Goal: Information Seeking & Learning: Learn about a topic

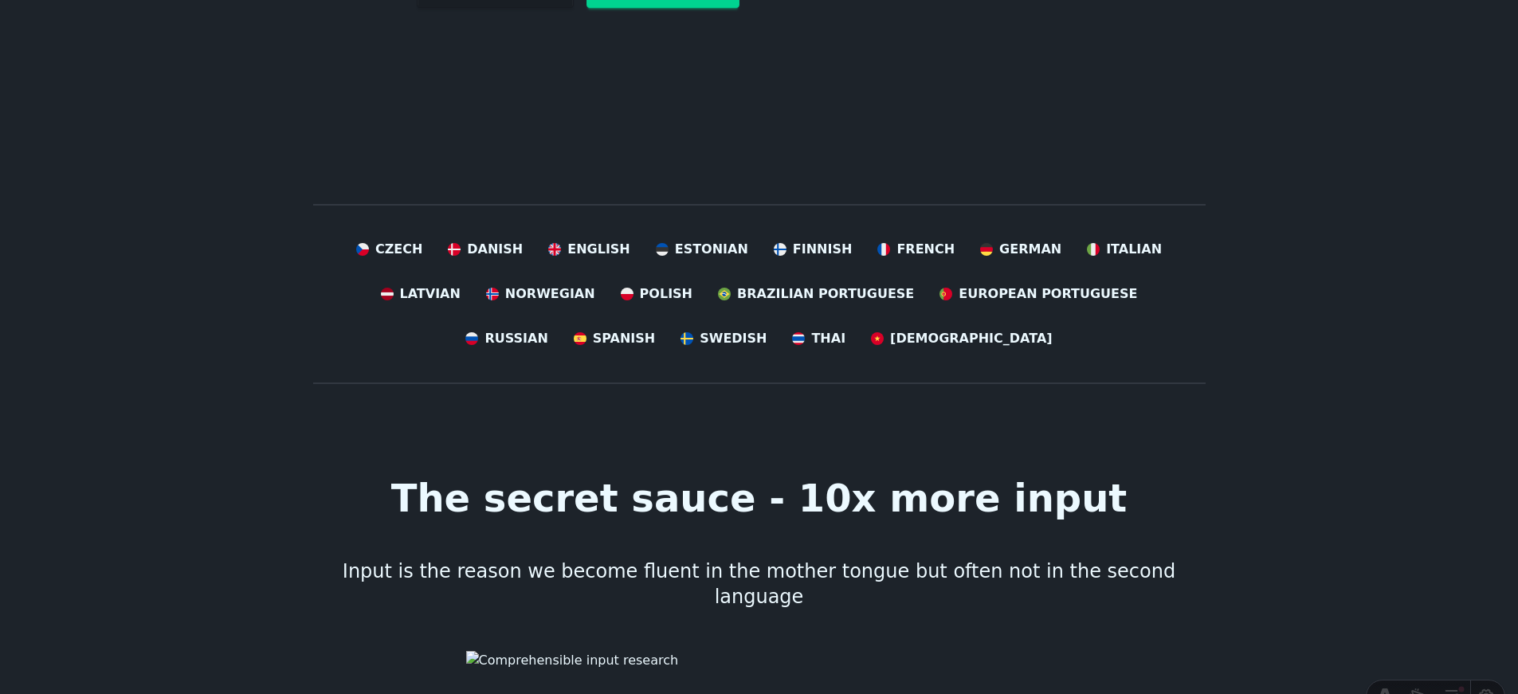
scroll to position [510, 0]
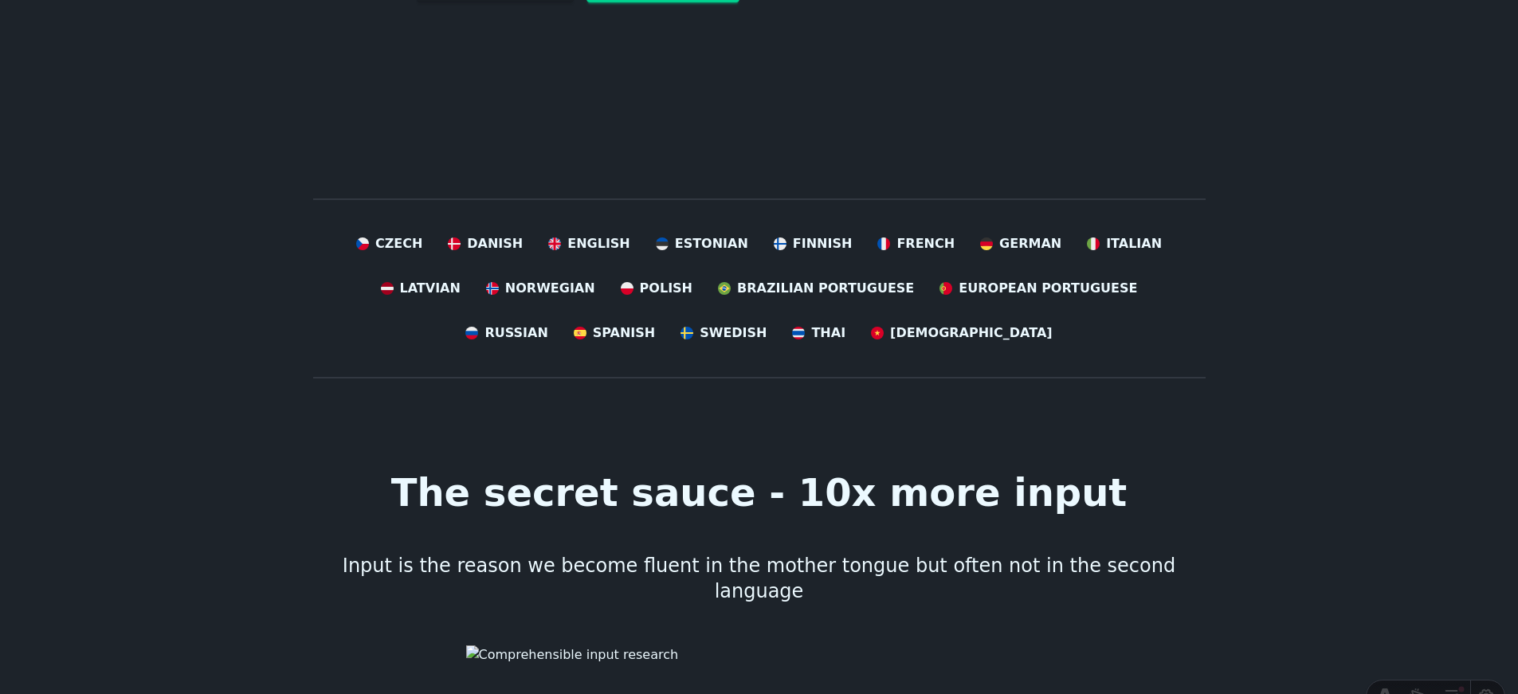
click at [1105, 336] on div "Czech Danish English Estonian Finnish French German Italian Latvian Norwegian P…" at bounding box center [759, 288] width 893 height 121
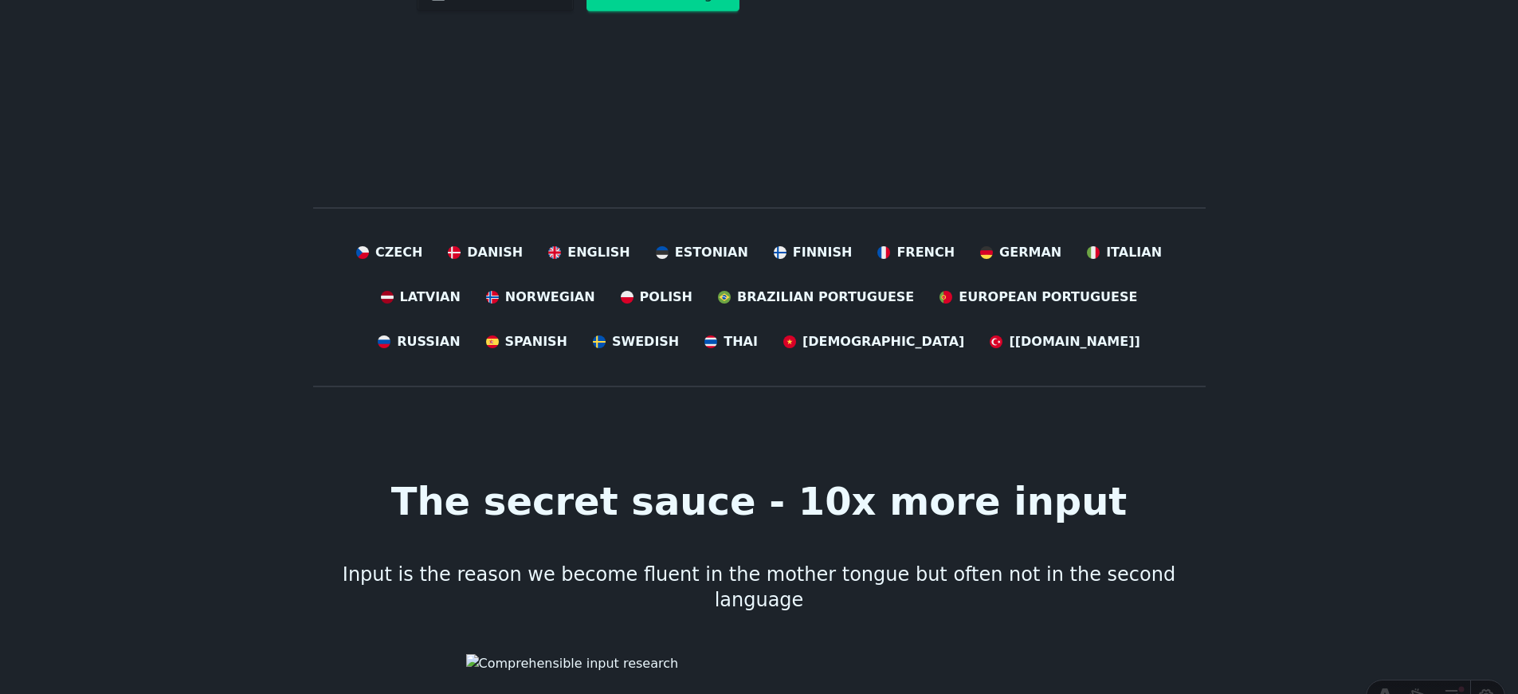
scroll to position [507, 12]
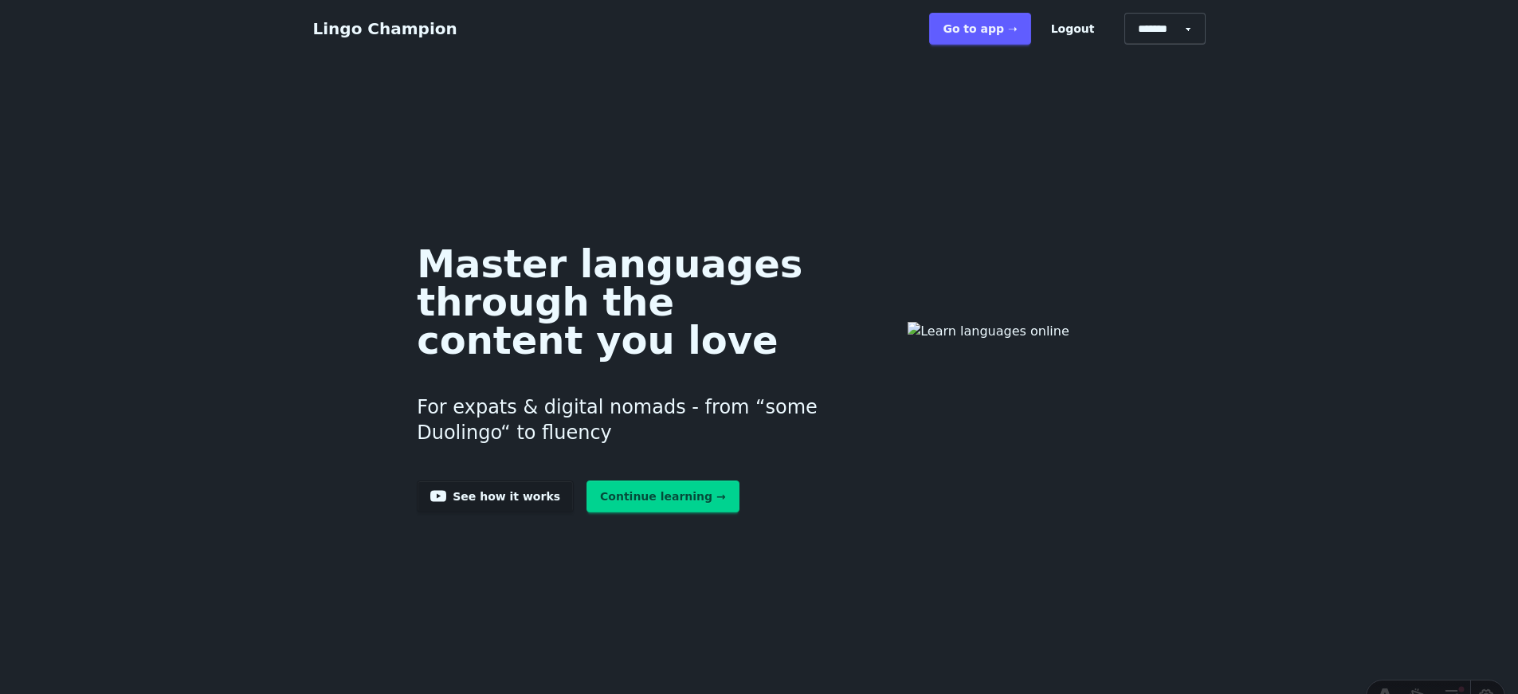
scroll to position [507, 12]
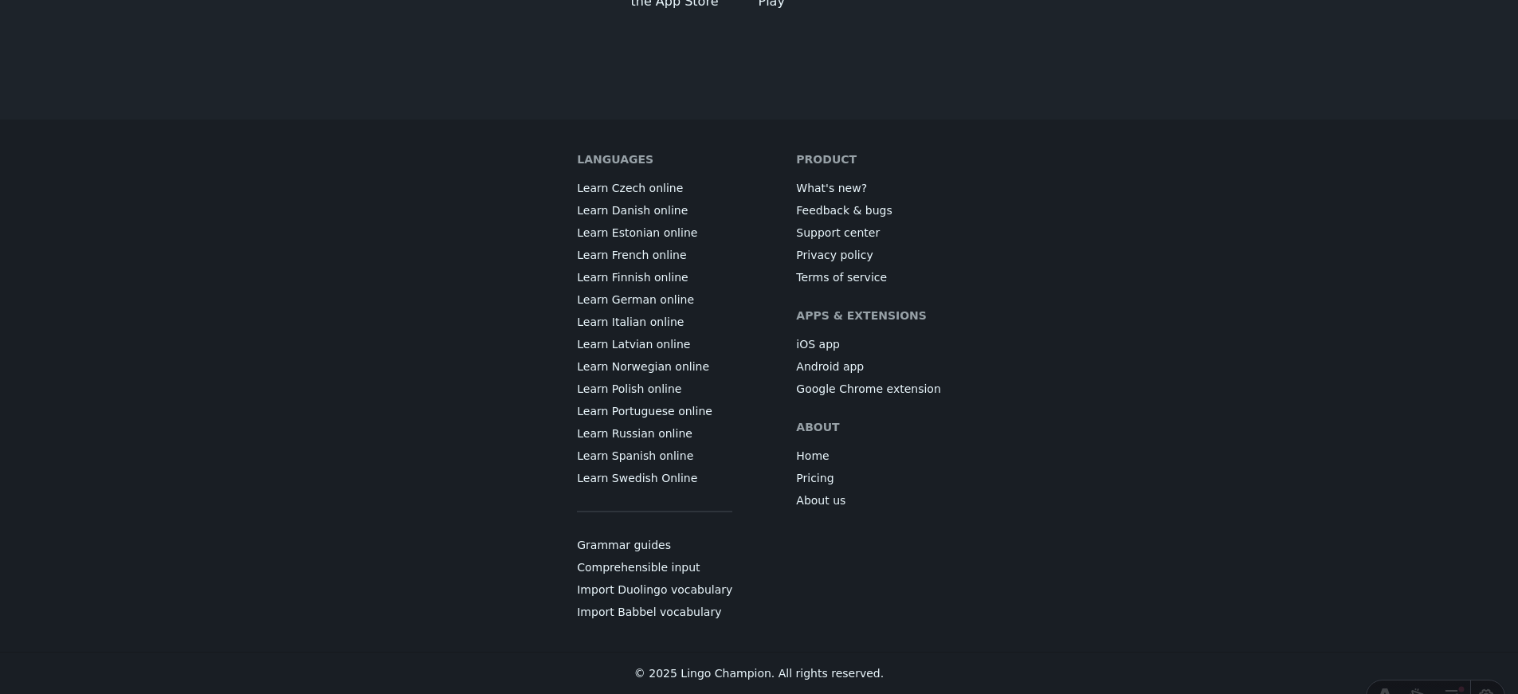
scroll to position [8912, 12]
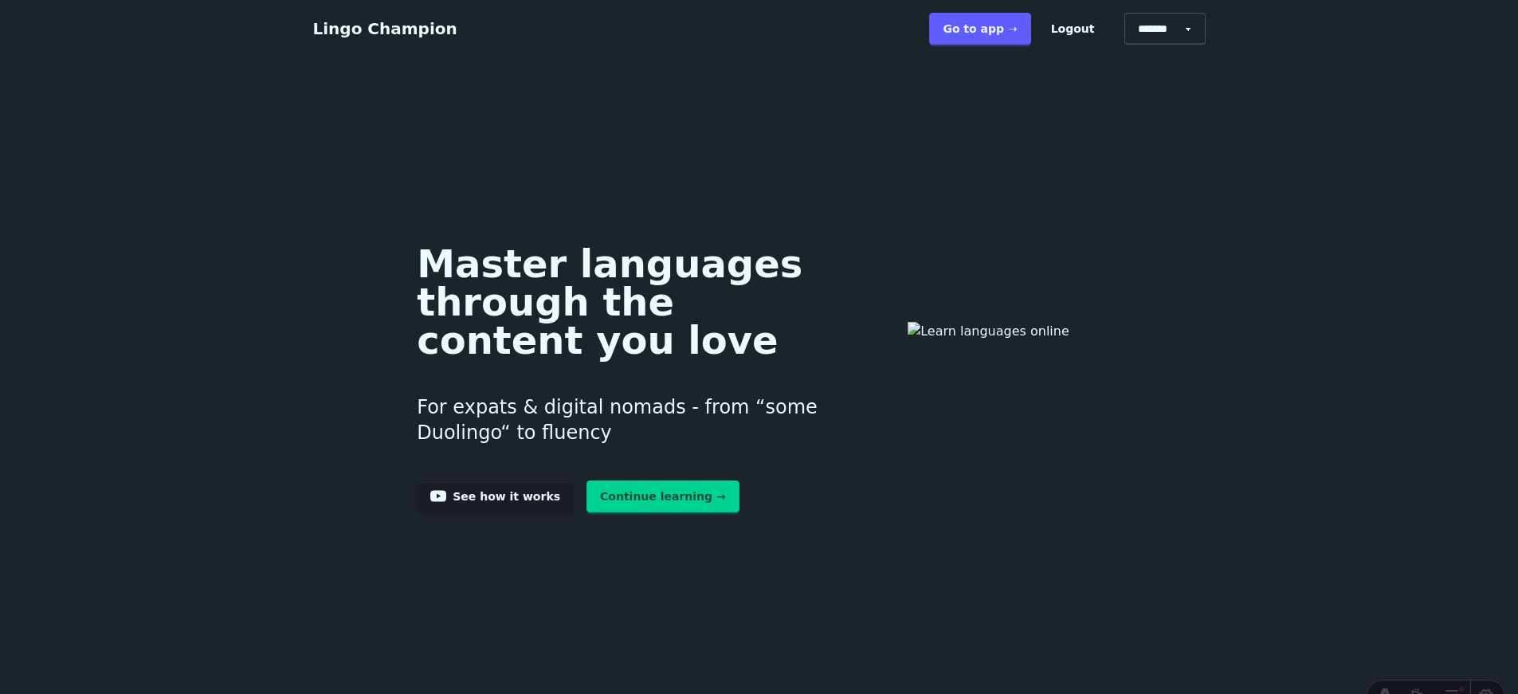
scroll to position [8912, 12]
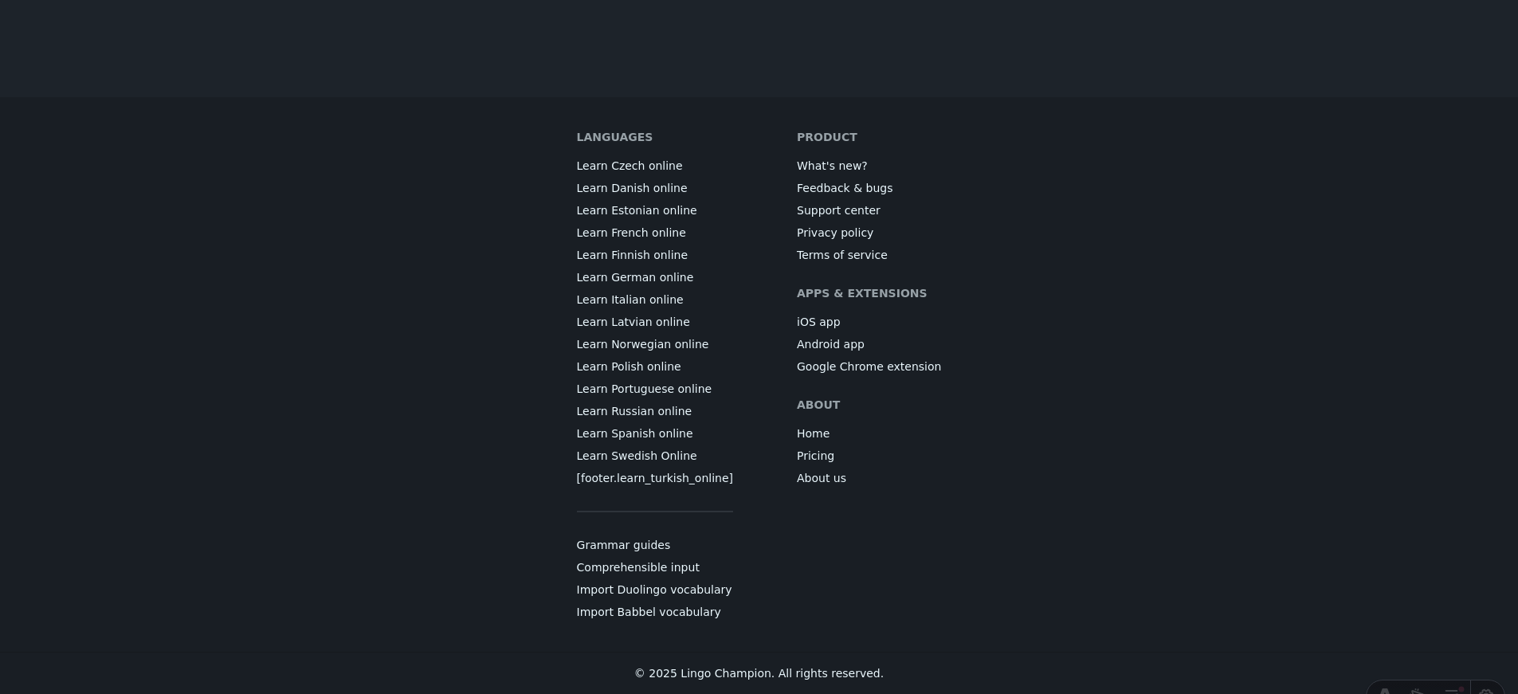
scroll to position [497, 12]
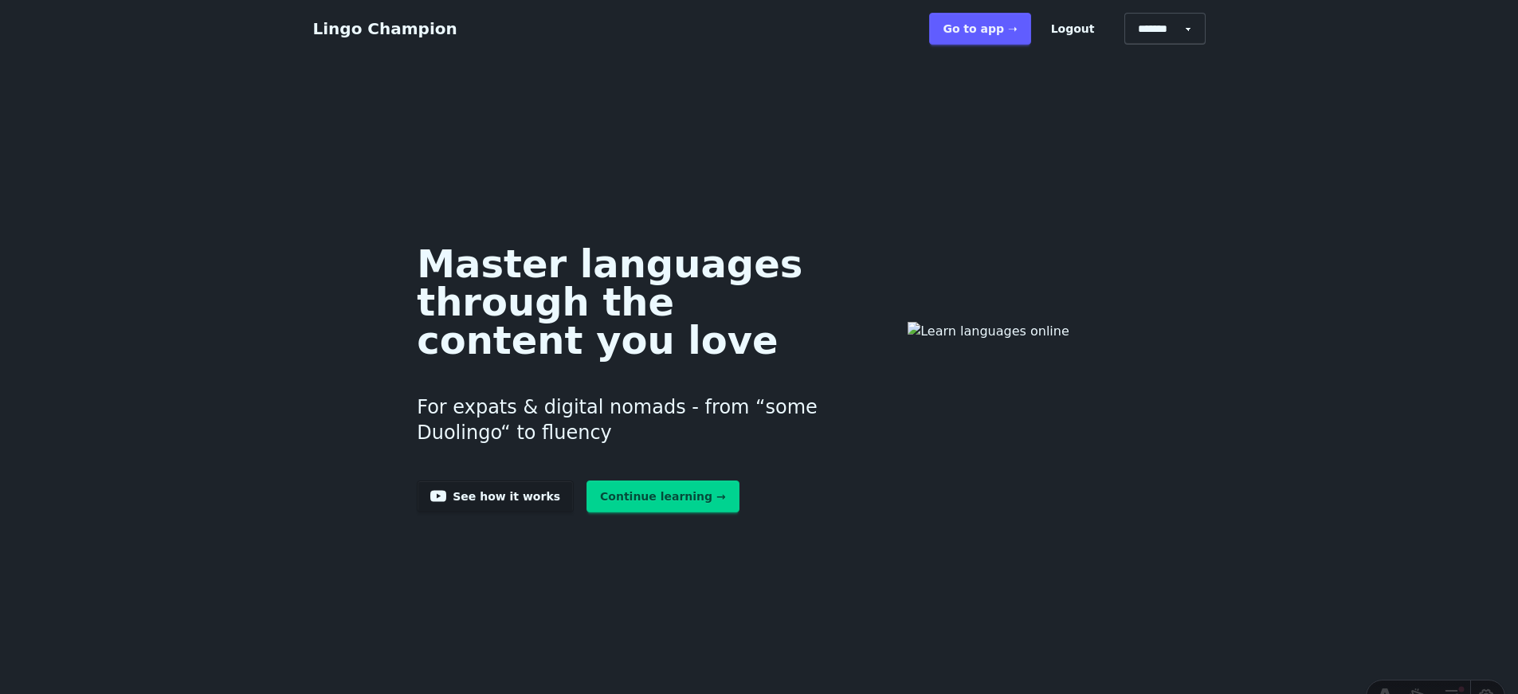
scroll to position [497, 12]
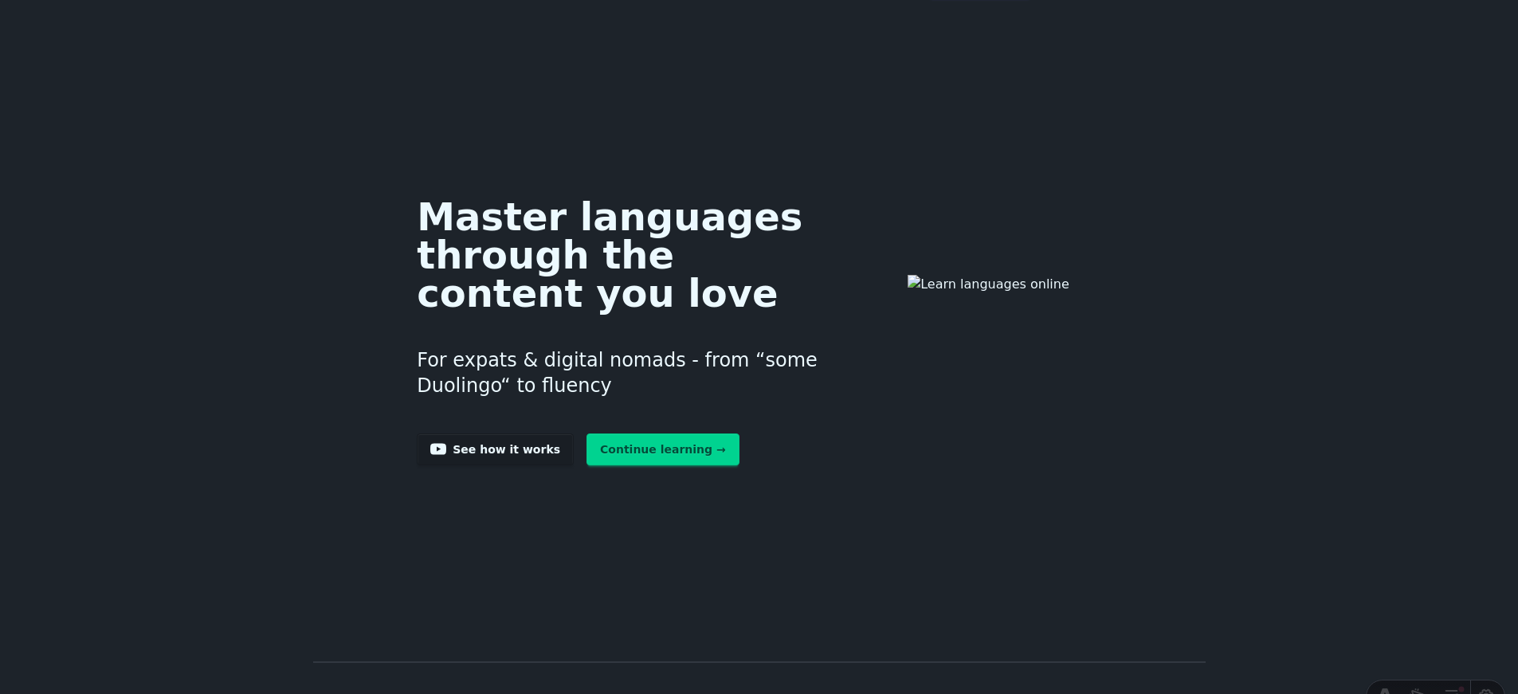
scroll to position [0, 12]
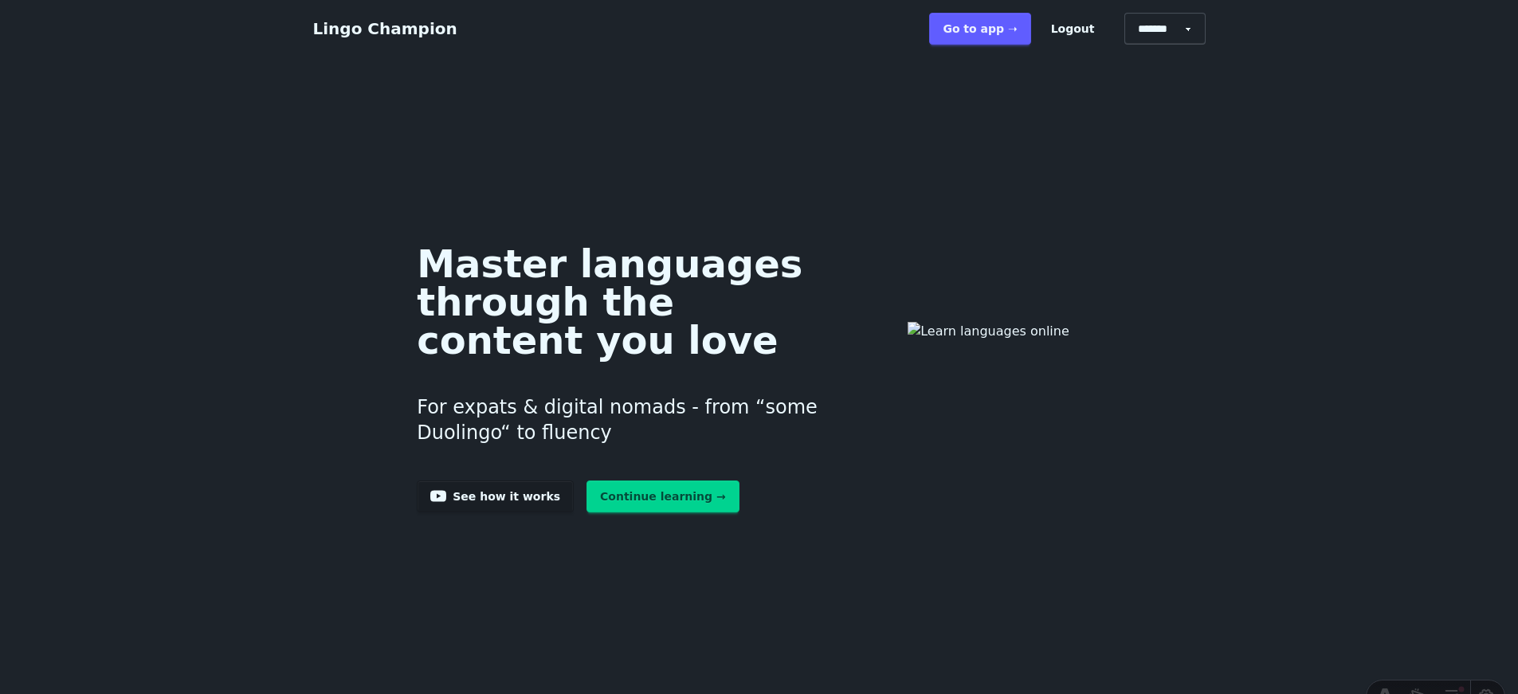
scroll to position [0, 12]
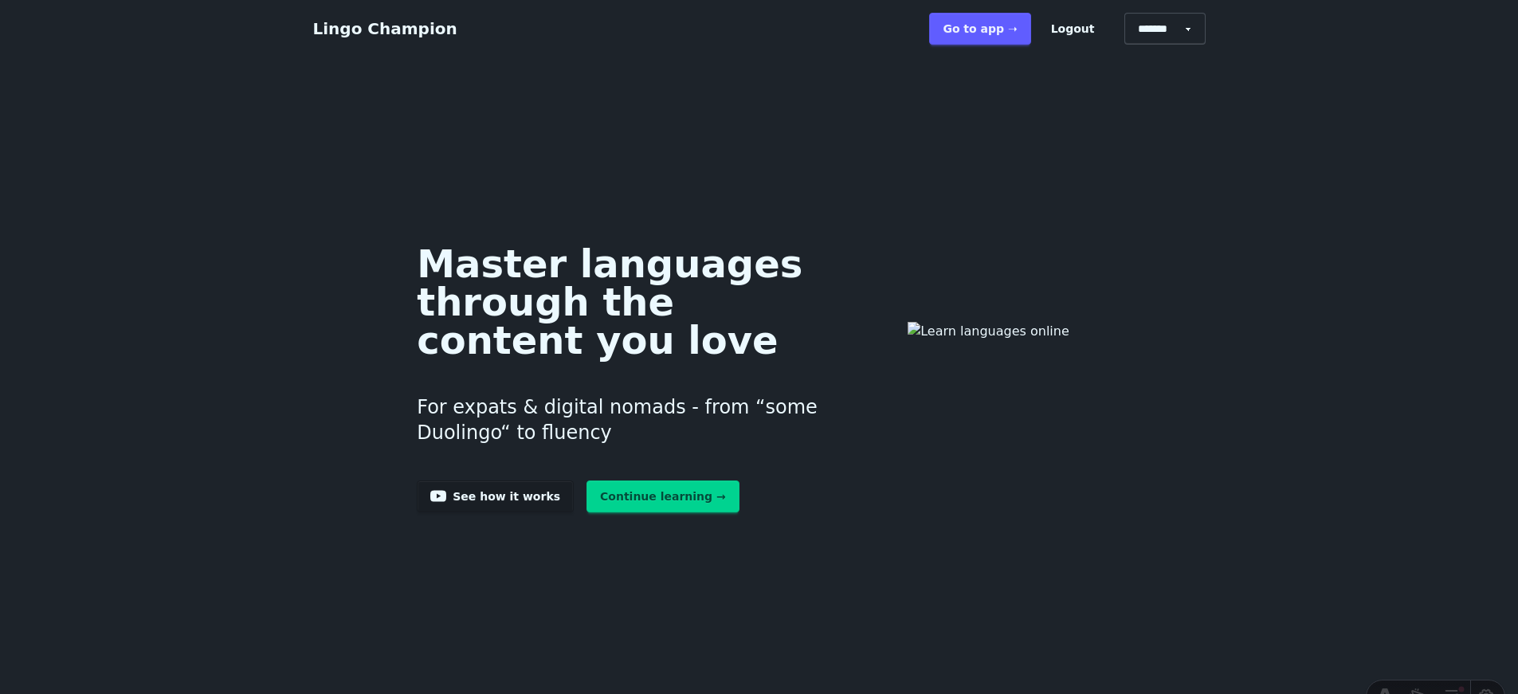
scroll to position [0, 12]
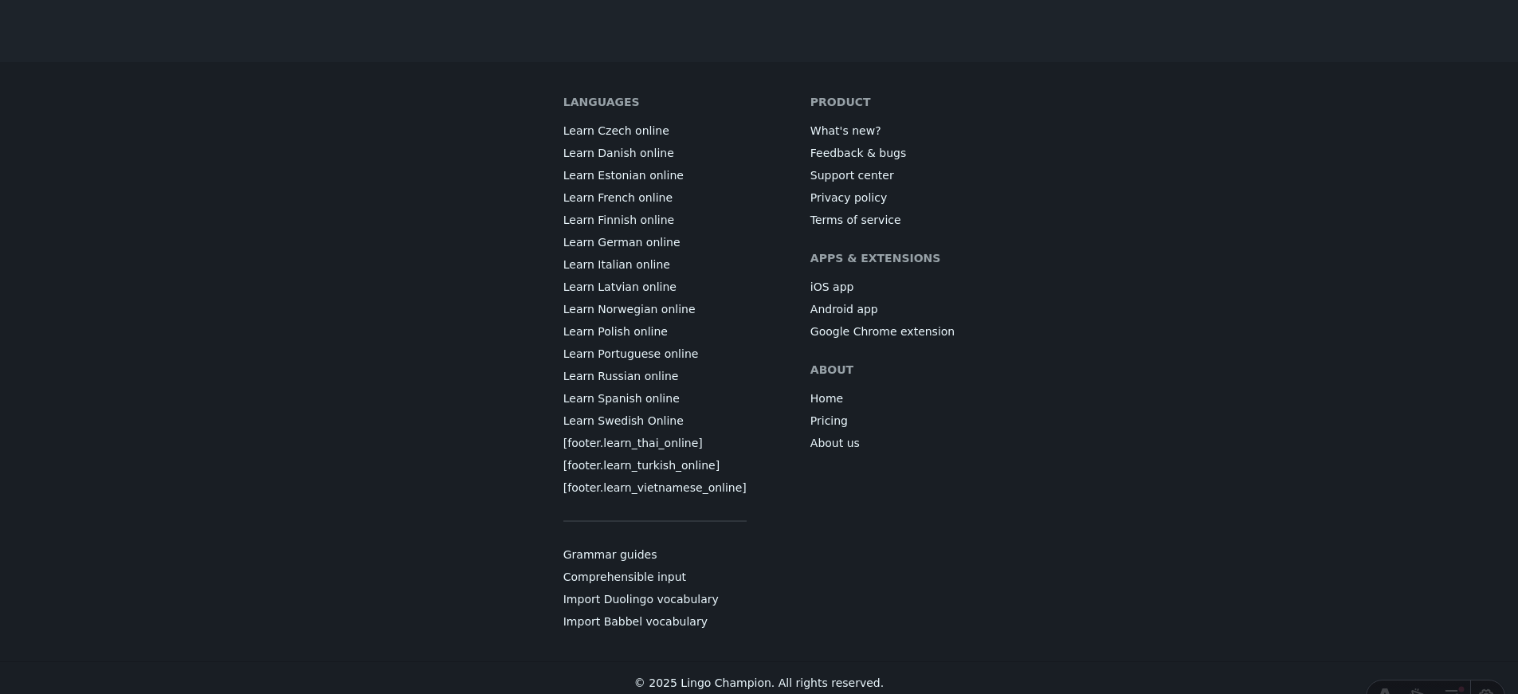
scroll to position [8940, 12]
click at [606, 568] on link "Grammar guides" at bounding box center [610, 560] width 94 height 16
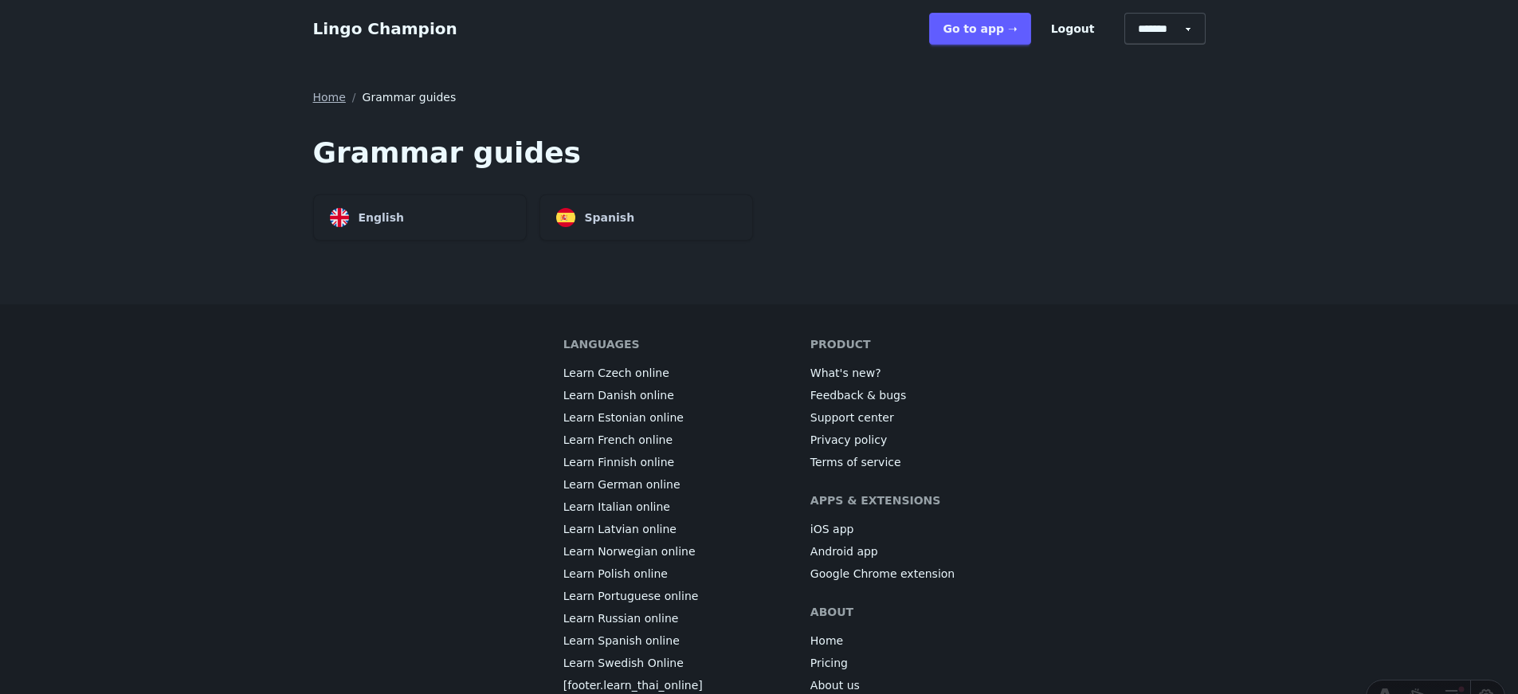
click at [459, 218] on div "English" at bounding box center [420, 217] width 212 height 45
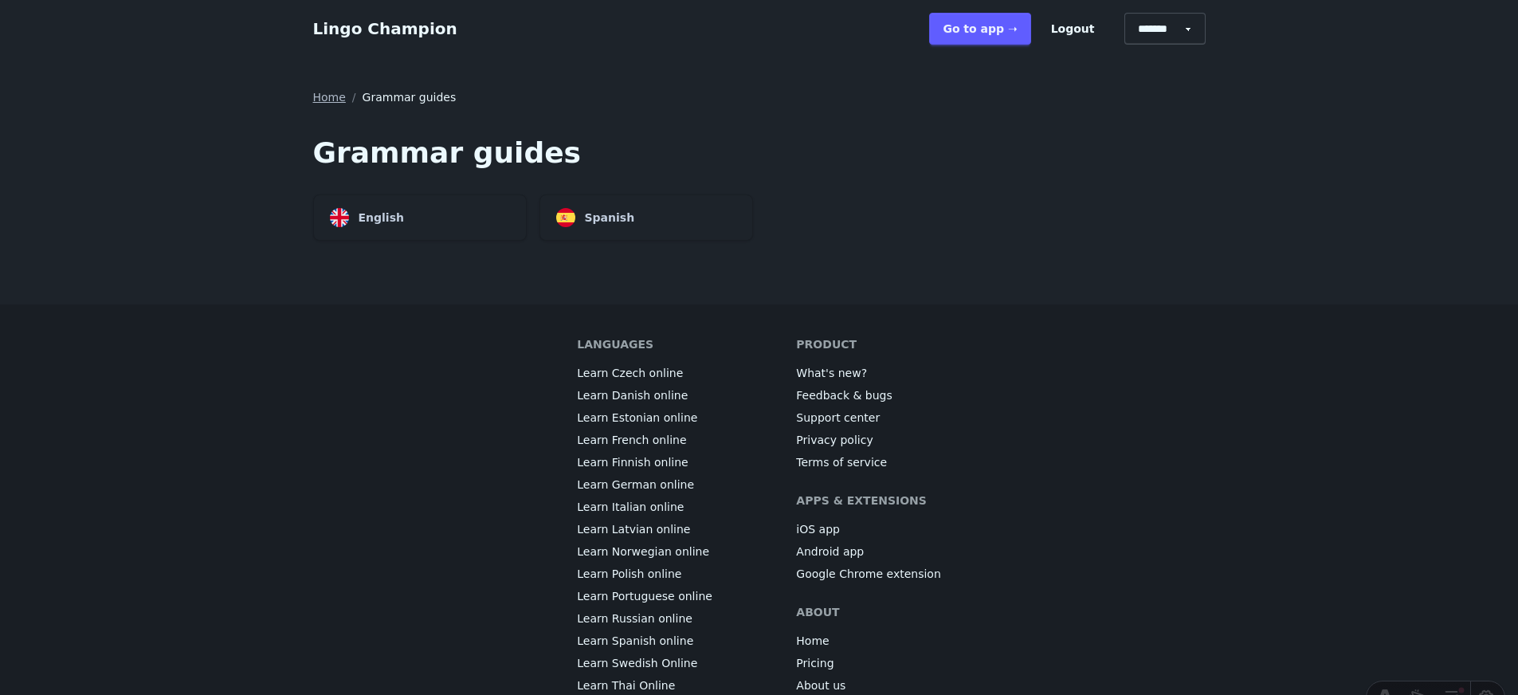
click at [354, 27] on link "Lingo Champion" at bounding box center [385, 28] width 144 height 19
